Goal: Information Seeking & Learning: Learn about a topic

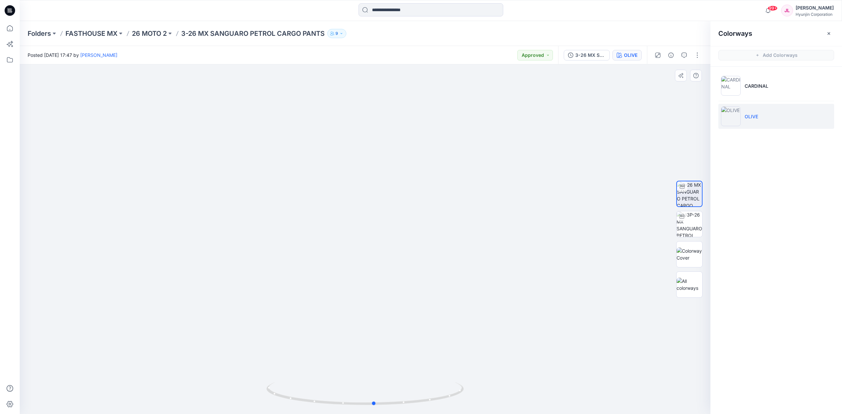
drag, startPoint x: 399, startPoint y: 387, endPoint x: 497, endPoint y: 387, distance: 98.3
click at [497, 387] on div at bounding box center [365, 239] width 690 height 350
drag, startPoint x: 412, startPoint y: 407, endPoint x: 371, endPoint y: 381, distance: 48.4
click at [318, 402] on div at bounding box center [364, 397] width 197 height 33
drag, startPoint x: 392, startPoint y: 344, endPoint x: 394, endPoint y: 158, distance: 186.1
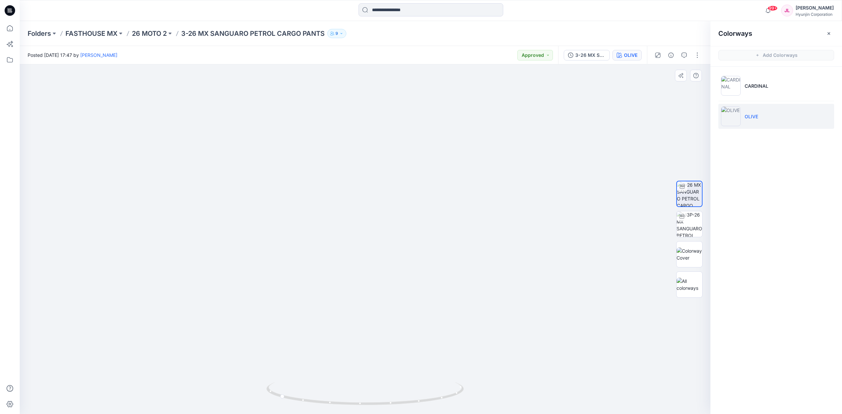
click at [393, 156] on img at bounding box center [364, 115] width 493 height 598
drag, startPoint x: 380, startPoint y: 288, endPoint x: 381, endPoint y: 255, distance: 33.2
click at [381, 255] on img at bounding box center [364, 93] width 493 height 641
drag, startPoint x: 453, startPoint y: 241, endPoint x: 453, endPoint y: 318, distance: 77.6
click at [453, 318] on img at bounding box center [364, 132] width 493 height 563
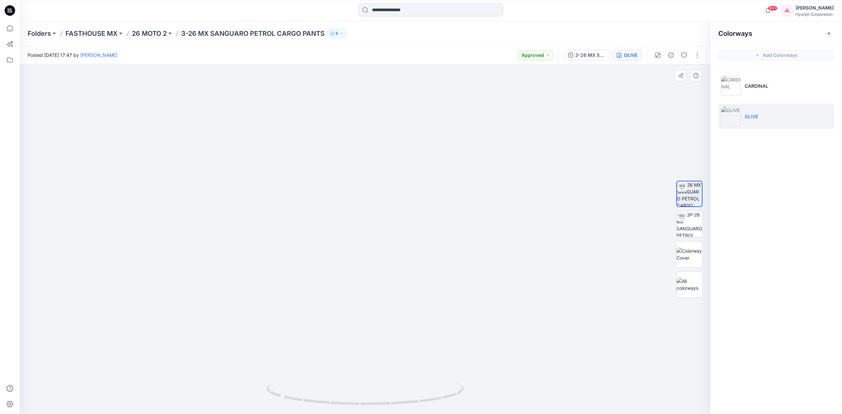
drag, startPoint x: 392, startPoint y: 110, endPoint x: 386, endPoint y: 267, distance: 156.9
click at [386, 267] on img at bounding box center [364, 223] width 493 height 382
drag, startPoint x: 408, startPoint y: 181, endPoint x: 411, endPoint y: 242, distance: 60.9
click at [411, 242] on img at bounding box center [364, 239] width 493 height 350
drag, startPoint x: 388, startPoint y: 151, endPoint x: 390, endPoint y: 192, distance: 41.1
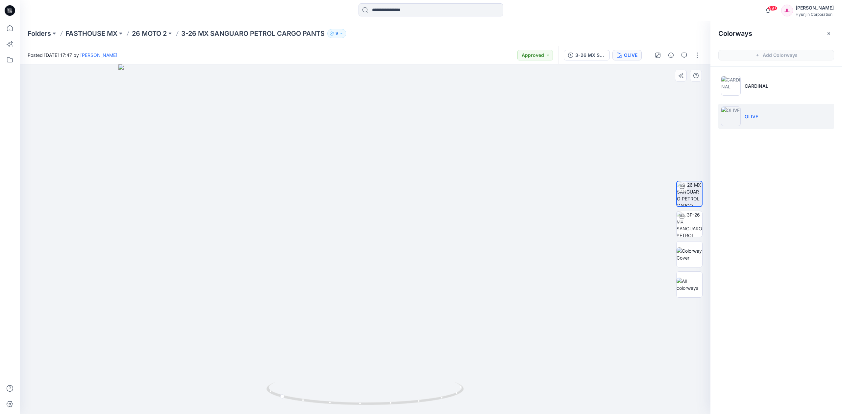
click at [390, 192] on img at bounding box center [364, 239] width 493 height 350
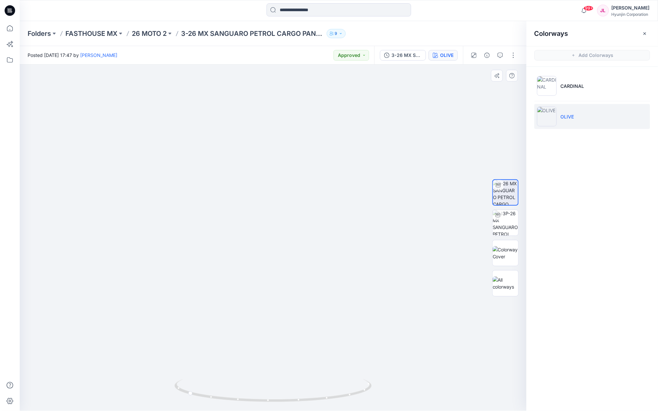
drag, startPoint x: 237, startPoint y: 276, endPoint x: 241, endPoint y: 208, distance: 68.2
click at [241, 208] on img at bounding box center [273, 209] width 493 height 402
drag, startPoint x: 259, startPoint y: 295, endPoint x: 261, endPoint y: 197, distance: 97.6
click at [261, 197] on img at bounding box center [273, 155] width 493 height 512
drag, startPoint x: 272, startPoint y: 337, endPoint x: 275, endPoint y: 231, distance: 105.9
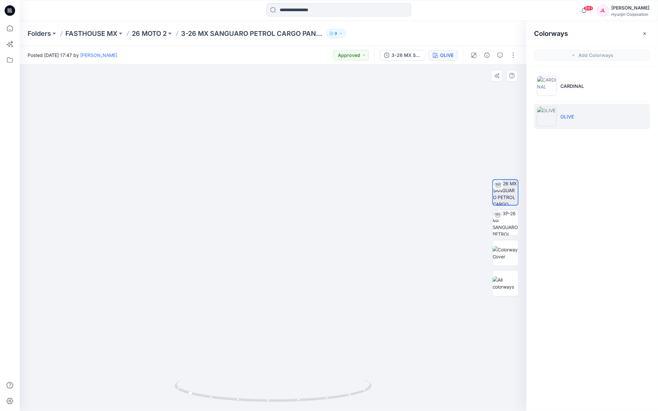
click at [275, 231] on img at bounding box center [273, 102] width 493 height 618
drag, startPoint x: 268, startPoint y: 362, endPoint x: 274, endPoint y: 315, distance: 47.8
click at [274, 315] on img at bounding box center [273, 98] width 493 height 626
drag, startPoint x: 273, startPoint y: 376, endPoint x: 341, endPoint y: 373, distance: 67.8
click at [341, 373] on img at bounding box center [273, 90] width 493 height 641
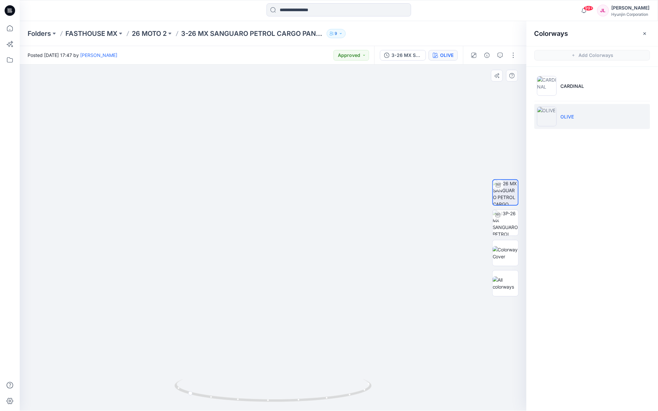
drag, startPoint x: 303, startPoint y: 194, endPoint x: 292, endPoint y: 336, distance: 142.1
click at [295, 369] on img at bounding box center [273, 98] width 493 height 625
drag, startPoint x: 305, startPoint y: 181, endPoint x: 290, endPoint y: 351, distance: 171.3
click at [290, 351] on img at bounding box center [273, 197] width 493 height 426
drag, startPoint x: 300, startPoint y: 281, endPoint x: 305, endPoint y: 212, distance: 69.6
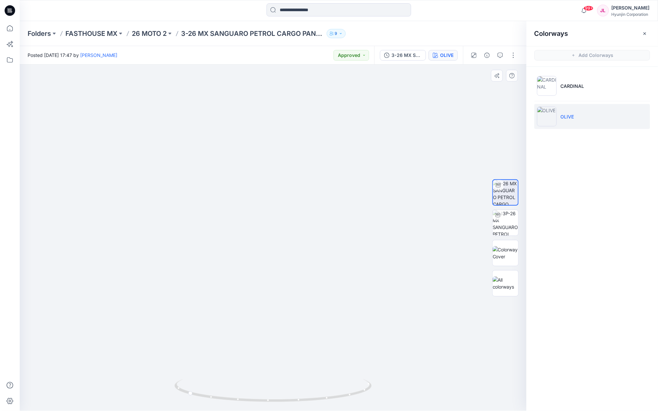
click at [305, 212] on img at bounding box center [273, 213] width 493 height 395
drag, startPoint x: 320, startPoint y: 331, endPoint x: 324, endPoint y: 200, distance: 130.6
click at [324, 200] on img at bounding box center [273, 120] width 493 height 582
drag, startPoint x: 343, startPoint y: 366, endPoint x: 341, endPoint y: 267, distance: 99.3
click at [341, 270] on img at bounding box center [273, 118] width 493 height 584
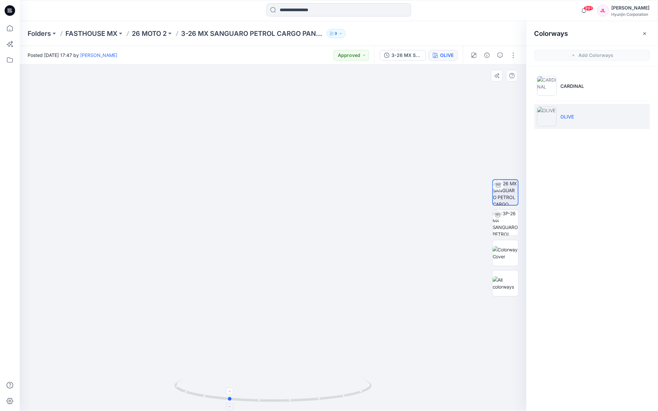
drag, startPoint x: 299, startPoint y: 402, endPoint x: 340, endPoint y: 401, distance: 40.8
click at [340, 401] on icon at bounding box center [274, 391] width 199 height 25
drag, startPoint x: 262, startPoint y: 103, endPoint x: 262, endPoint y: 283, distance: 180.5
click at [262, 283] on img at bounding box center [273, 138] width 493 height 543
drag, startPoint x: 346, startPoint y: 147, endPoint x: 348, endPoint y: 271, distance: 124.6
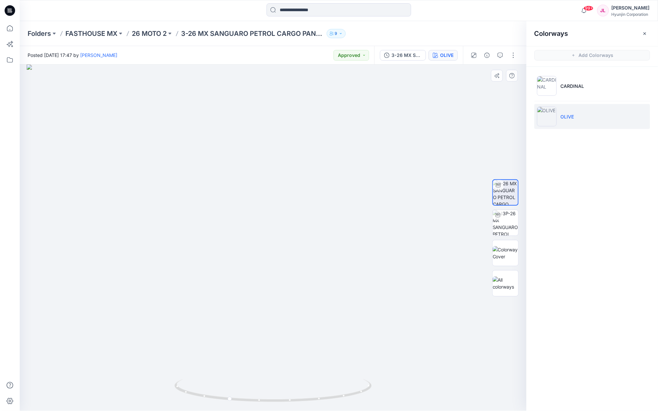
click at [348, 271] on img at bounding box center [273, 237] width 493 height 346
drag, startPoint x: 330, startPoint y: 289, endPoint x: 256, endPoint y: 291, distance: 74.0
click at [256, 291] on img at bounding box center [273, 237] width 493 height 346
click at [284, 397] on icon at bounding box center [274, 391] width 199 height 25
drag, startPoint x: 266, startPoint y: 396, endPoint x: 199, endPoint y: 387, distance: 67.3
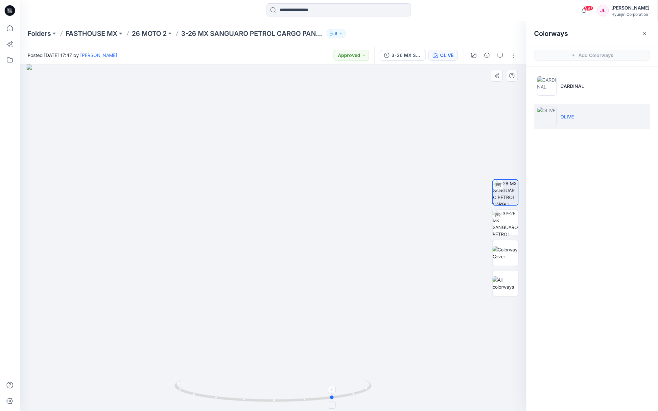
click at [199, 387] on icon at bounding box center [274, 391] width 199 height 25
drag, startPoint x: 254, startPoint y: 285, endPoint x: 266, endPoint y: 225, distance: 60.9
click at [266, 225] on img at bounding box center [273, 208] width 493 height 406
drag, startPoint x: 354, startPoint y: 394, endPoint x: 310, endPoint y: 398, distance: 44.2
drag, startPoint x: 315, startPoint y: 284, endPoint x: 312, endPoint y: 141, distance: 143.3
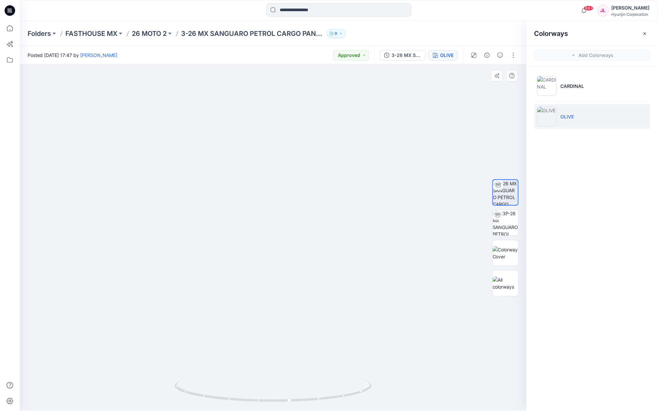
click at [312, 127] on img at bounding box center [273, 125] width 493 height 571
drag, startPoint x: 303, startPoint y: 264, endPoint x: 279, endPoint y: 232, distance: 40.2
click at [300, 214] on img at bounding box center [273, 106] width 493 height 609
drag, startPoint x: 408, startPoint y: 252, endPoint x: 406, endPoint y: 369, distance: 117.7
click at [406, 369] on img at bounding box center [273, 130] width 493 height 559
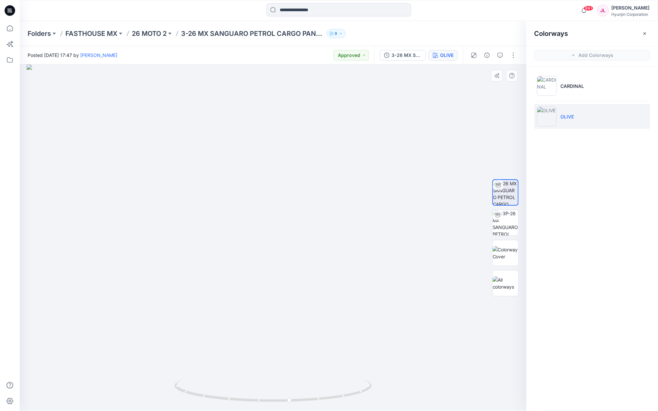
drag, startPoint x: 304, startPoint y: 132, endPoint x: 314, endPoint y: 302, distance: 169.9
click at [314, 302] on img at bounding box center [273, 237] width 493 height 346
drag, startPoint x: 351, startPoint y: 392, endPoint x: 275, endPoint y: 399, distance: 76.9
click at [275, 399] on icon at bounding box center [274, 391] width 199 height 25
drag, startPoint x: 289, startPoint y: 394, endPoint x: 347, endPoint y: 388, distance: 59.2
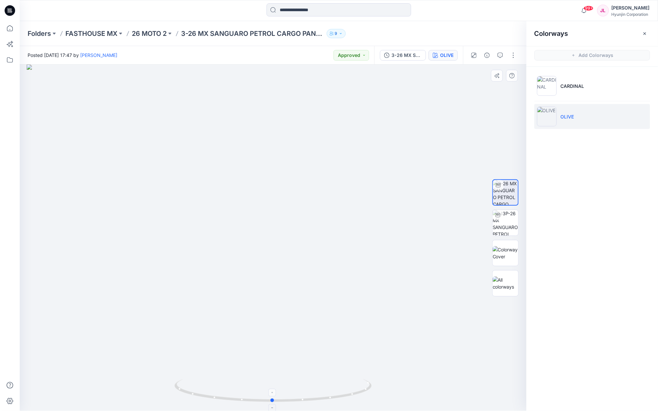
click at [347, 388] on icon at bounding box center [274, 391] width 199 height 25
drag, startPoint x: 372, startPoint y: 385, endPoint x: 250, endPoint y: 365, distance: 123.9
click at [245, 387] on icon at bounding box center [274, 391] width 199 height 25
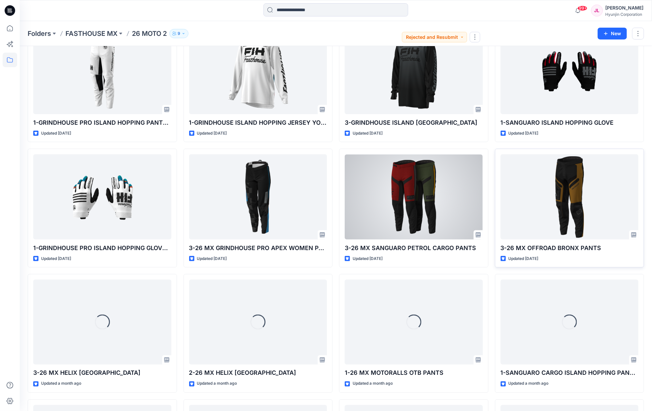
scroll to position [195, 0]
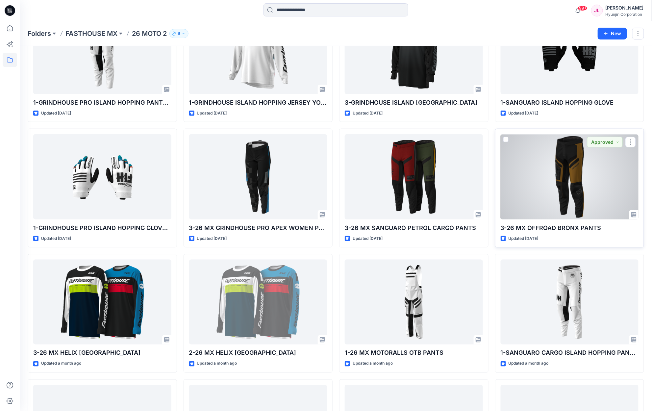
click at [550, 178] on div at bounding box center [569, 176] width 138 height 85
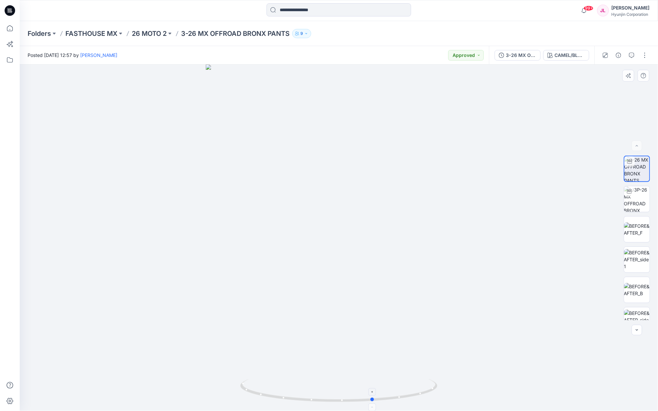
drag, startPoint x: 371, startPoint y: 396, endPoint x: 406, endPoint y: 395, distance: 34.9
click at [406, 395] on icon at bounding box center [339, 391] width 199 height 25
drag, startPoint x: 322, startPoint y: 400, endPoint x: 396, endPoint y: 400, distance: 74.0
click at [396, 400] on icon at bounding box center [339, 391] width 199 height 25
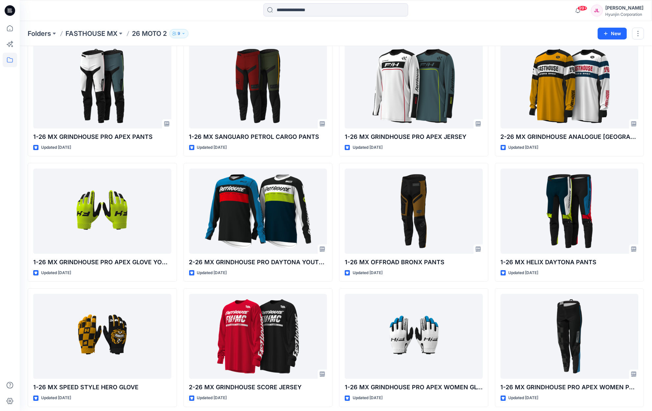
scroll to position [702, 0]
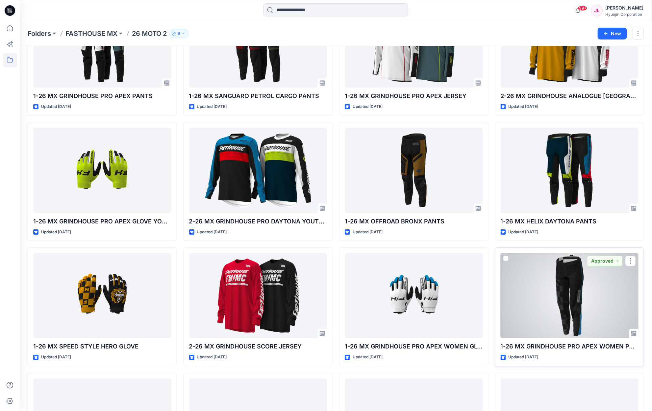
click at [554, 284] on div at bounding box center [569, 295] width 138 height 85
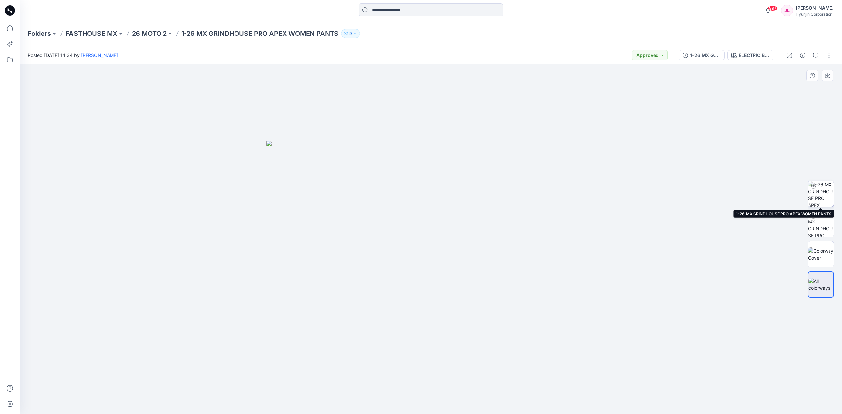
click at [827, 188] on img at bounding box center [821, 194] width 26 height 26
drag, startPoint x: 487, startPoint y: 385, endPoint x: 382, endPoint y: 359, distance: 107.9
click at [365, 370] on div at bounding box center [431, 239] width 822 height 350
drag, startPoint x: 483, startPoint y: 402, endPoint x: 513, endPoint y: 402, distance: 30.2
click at [513, 402] on icon at bounding box center [431, 394] width 199 height 25
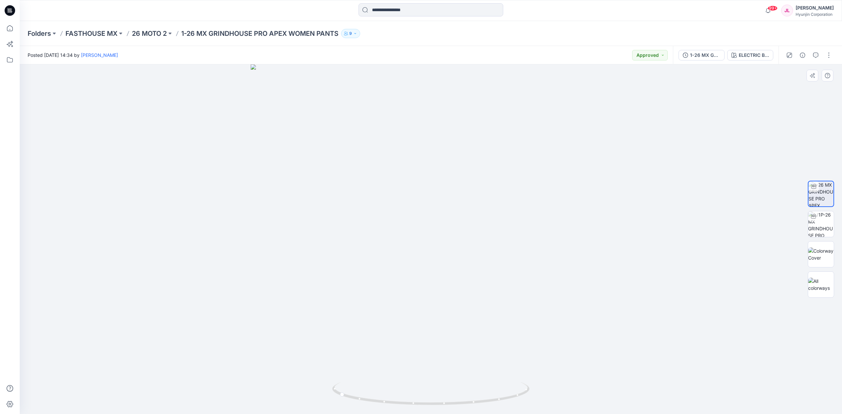
drag, startPoint x: 467, startPoint y: 103, endPoint x: 462, endPoint y: 198, distance: 95.1
click at [462, 198] on img at bounding box center [430, 239] width 361 height 350
